Goal: Go to known website: Go to known website

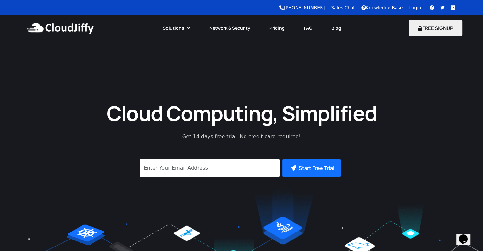
click at [417, 5] on link "Login" at bounding box center [415, 7] width 12 height 5
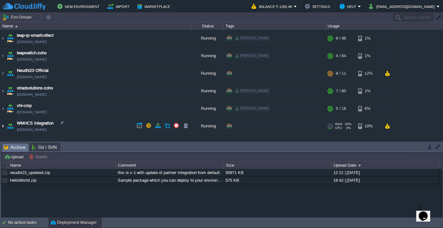
click at [3, 127] on img at bounding box center [2, 125] width 5 height 17
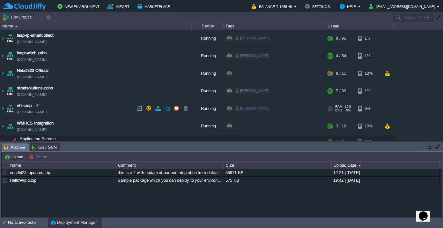
scroll to position [50, 0]
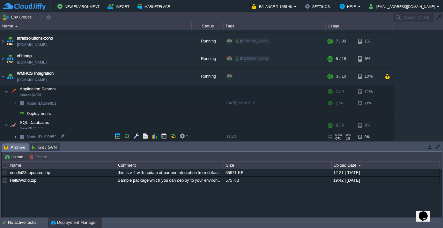
click at [14, 136] on img at bounding box center [15, 137] width 4 height 10
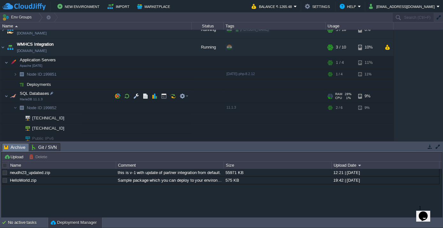
scroll to position [80, 0]
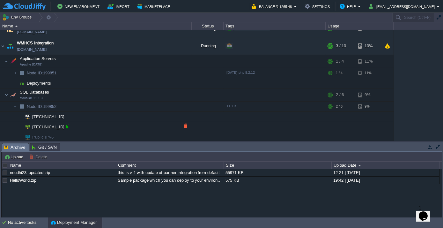
click at [66, 126] on div at bounding box center [67, 126] width 6 height 6
